Goal: Task Accomplishment & Management: Manage account settings

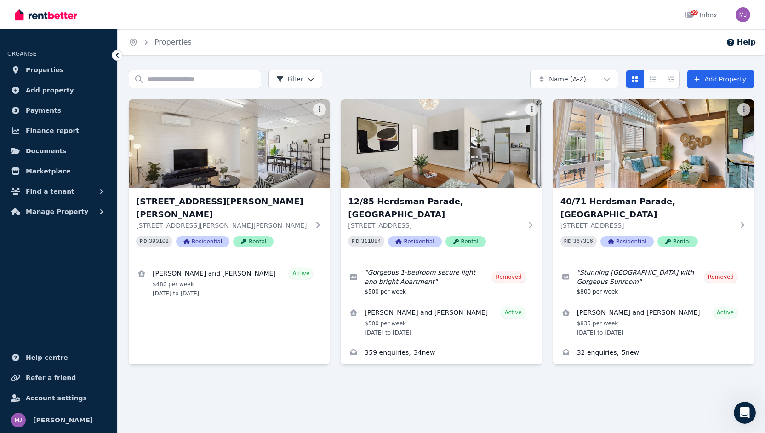
scroll to position [566, 0]
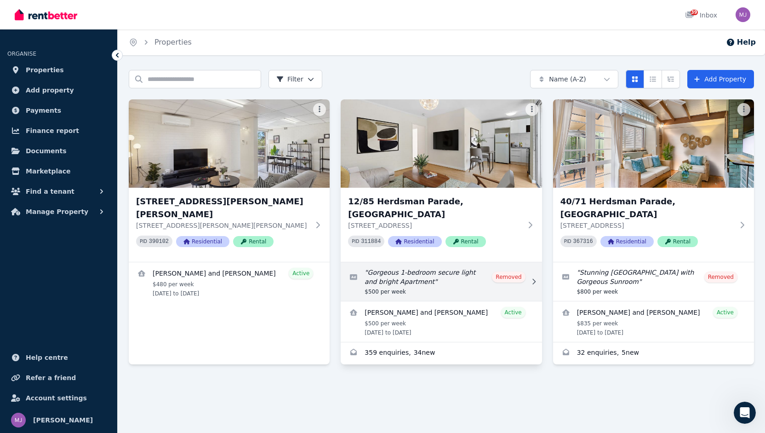
click at [404, 266] on link "Edit listing: Gorgeous 1-bedroom secure light and bright Apartment" at bounding box center [441, 281] width 201 height 39
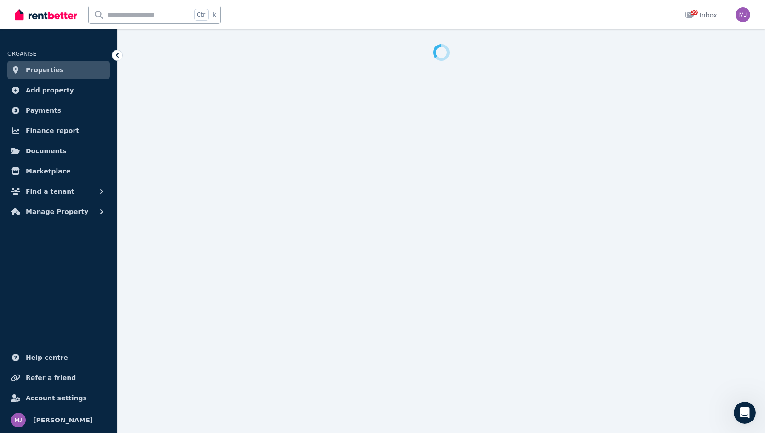
select select "**********"
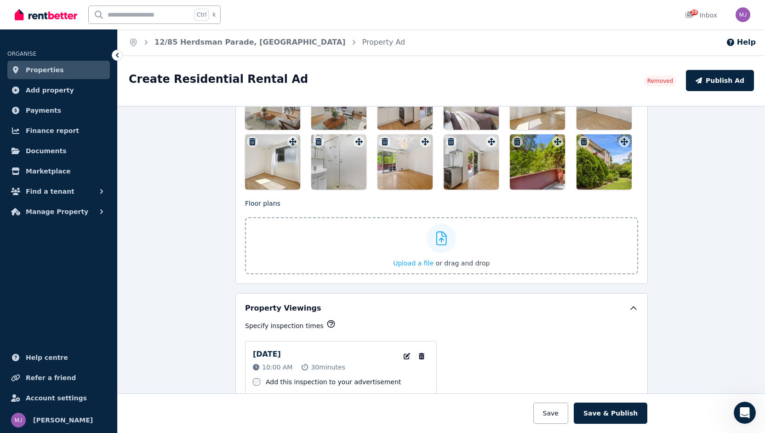
scroll to position [1150, 0]
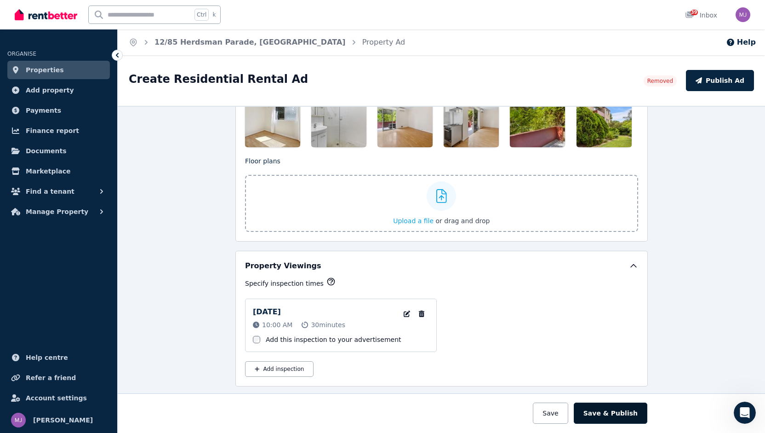
click at [600, 413] on button "Save & Publish" at bounding box center [611, 413] width 74 height 21
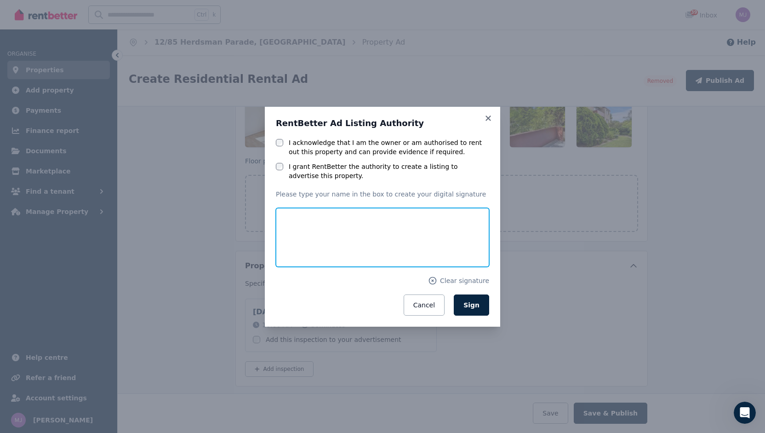
click at [298, 222] on input "text" at bounding box center [382, 237] width 213 height 59
type input "**********"
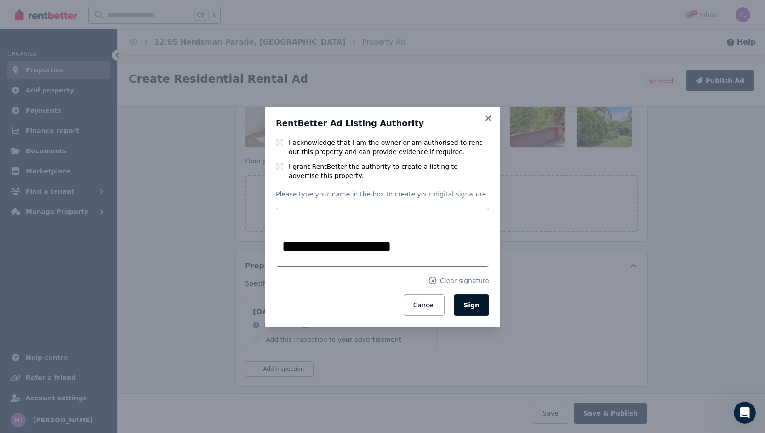
click at [473, 308] on span "Sign" at bounding box center [472, 304] width 16 height 7
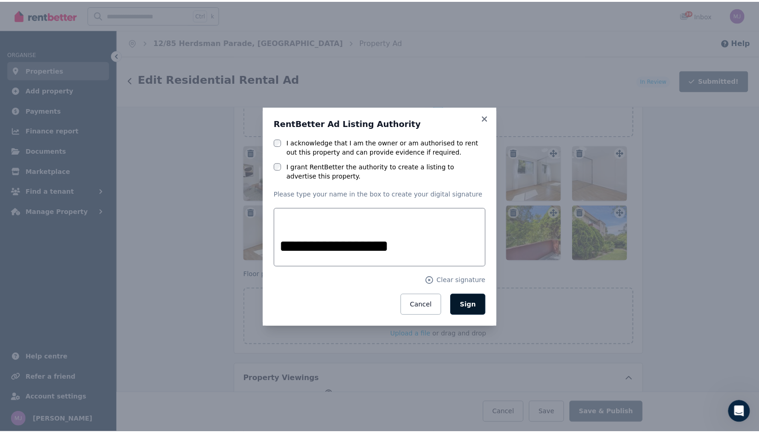
scroll to position [1262, 0]
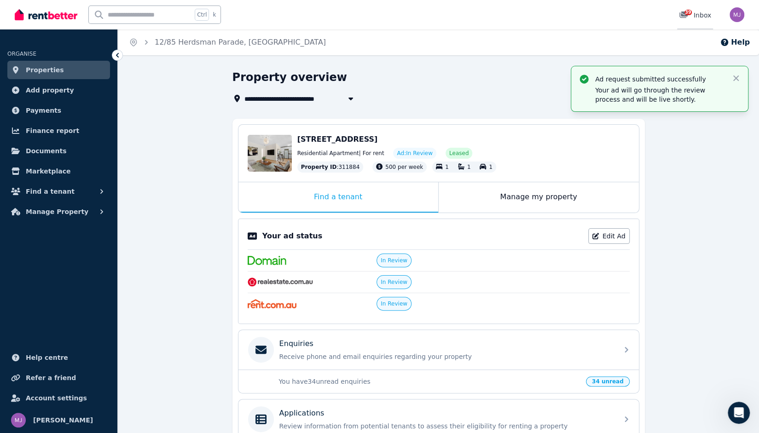
click at [700, 14] on div "39 Inbox" at bounding box center [695, 15] width 32 height 9
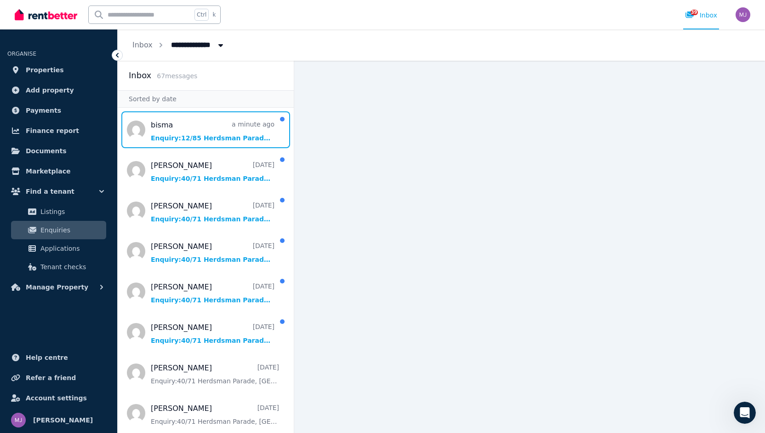
click at [166, 138] on span "Message list" at bounding box center [206, 129] width 176 height 37
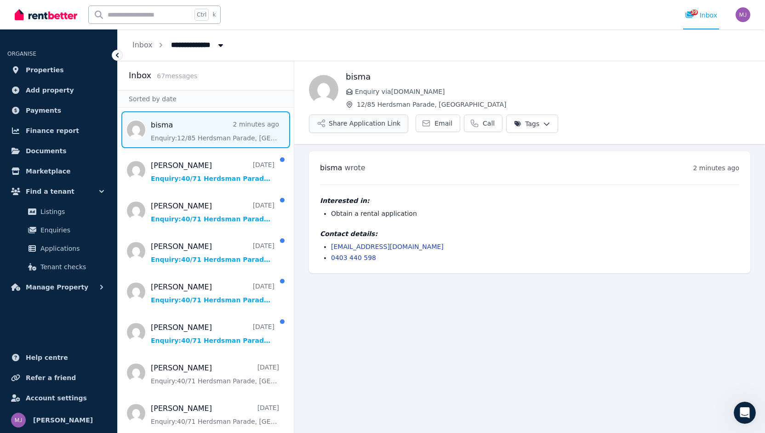
click at [409, 115] on button "Share Application Link" at bounding box center [358, 124] width 99 height 18
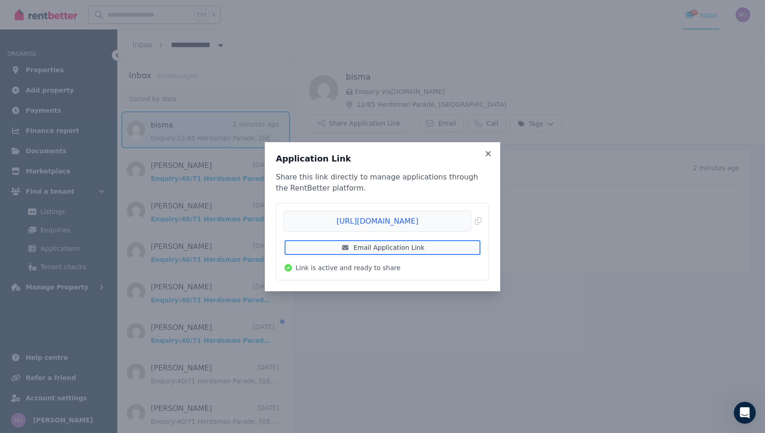
click at [437, 247] on link "Email Application Link" at bounding box center [383, 247] width 198 height 17
click at [490, 154] on icon at bounding box center [488, 154] width 9 height 8
